Goal: Find specific page/section: Find specific page/section

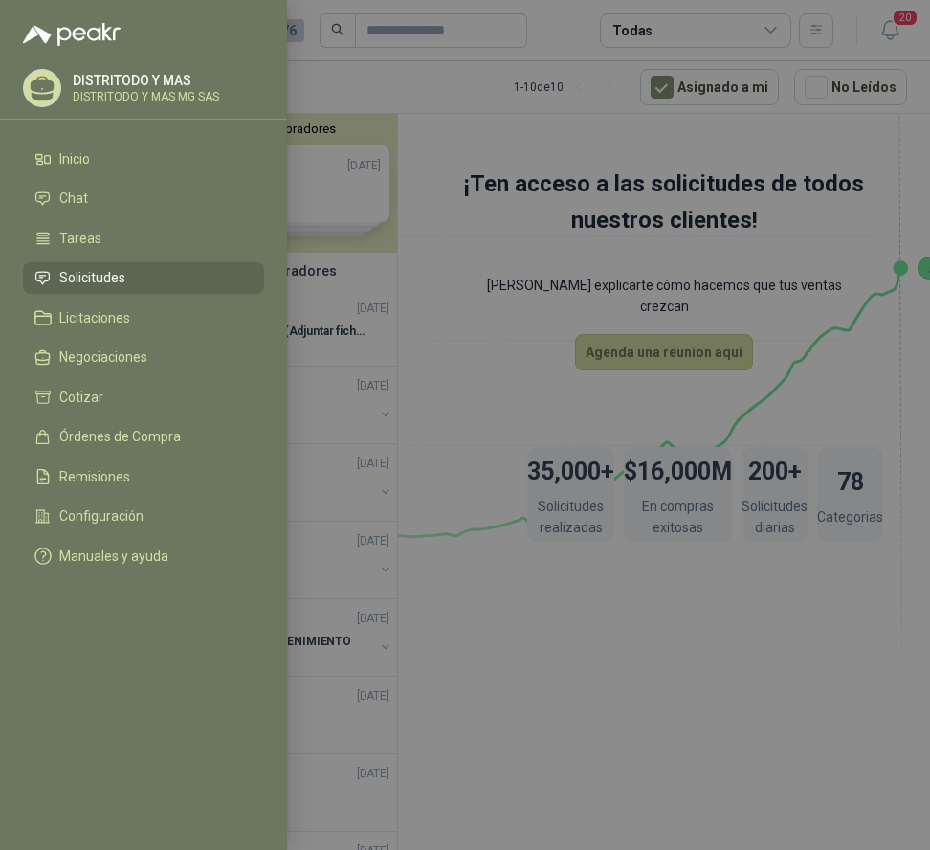
click at [91, 277] on span "Solicitudes" at bounding box center [92, 277] width 66 height 15
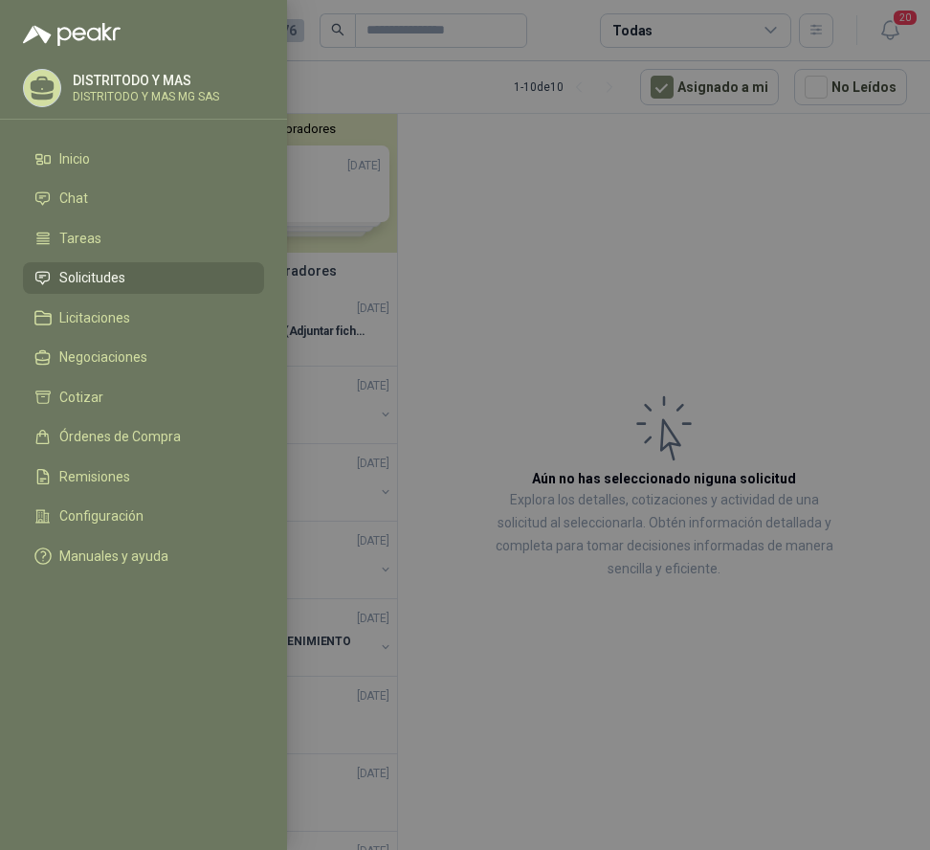
click at [485, 232] on div at bounding box center [465, 425] width 930 height 850
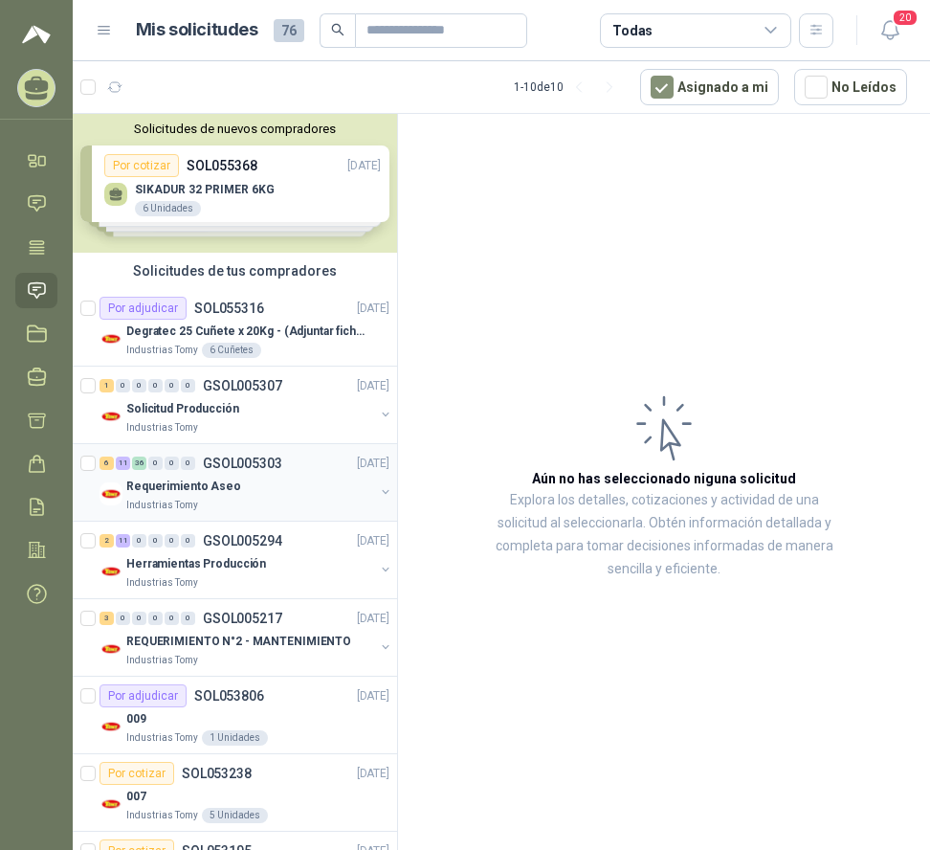
click at [170, 483] on p "Requerimiento Aseo" at bounding box center [183, 487] width 115 height 18
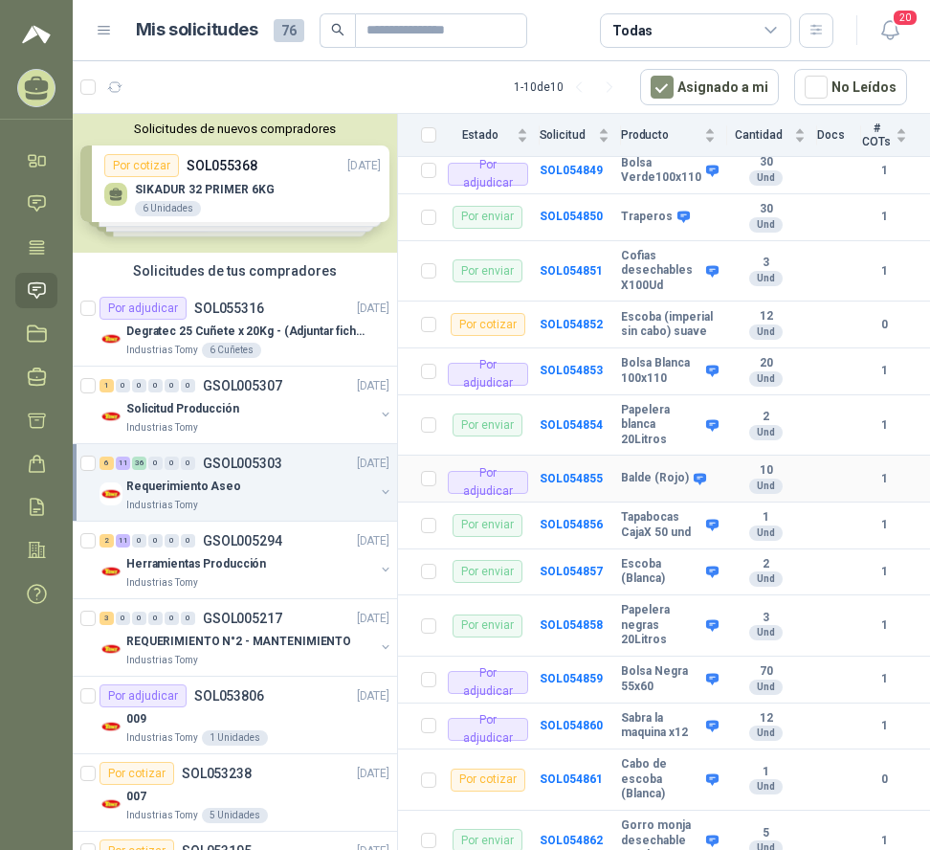
scroll to position [2304, 0]
click at [628, 710] on b "Sabra la maquina x12" at bounding box center [661, 725] width 80 height 30
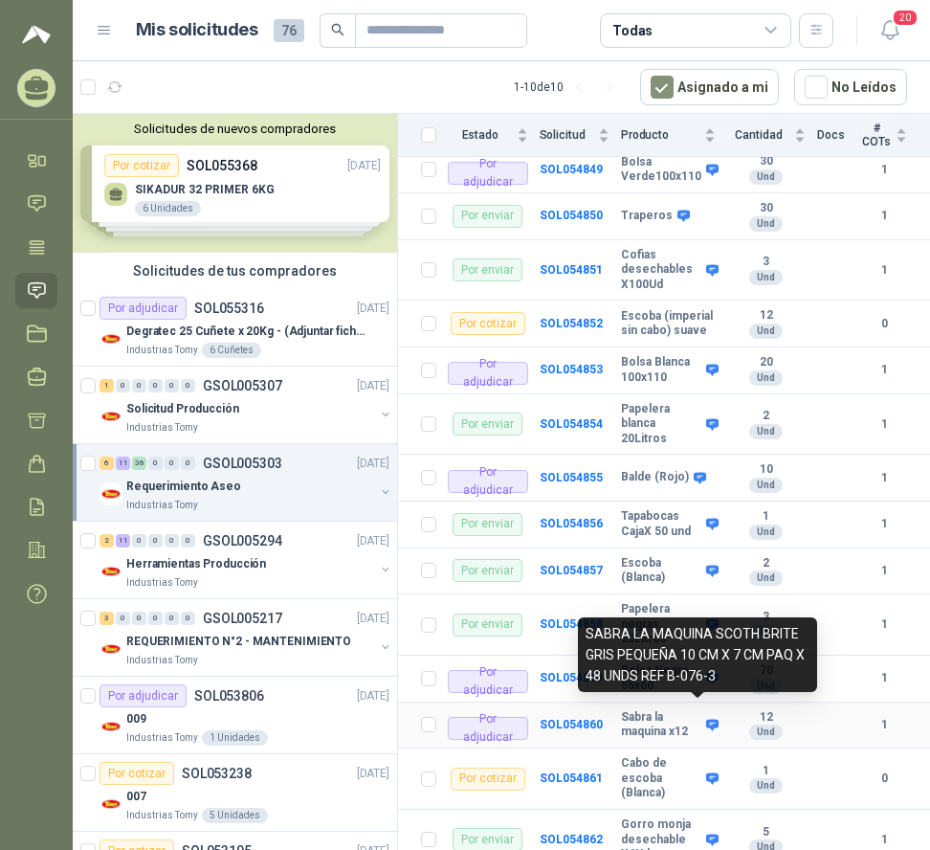
click at [706, 719] on icon at bounding box center [712, 724] width 12 height 11
